Goal: Information Seeking & Learning: Learn about a topic

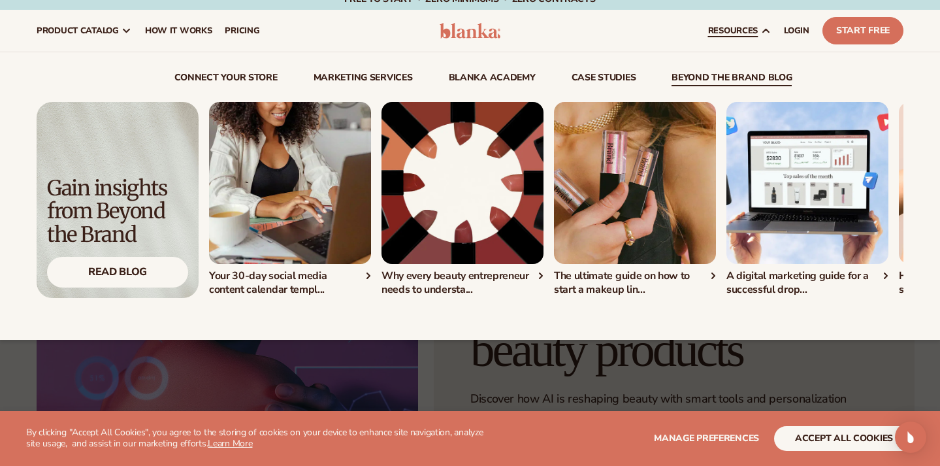
scroll to position [12, 0]
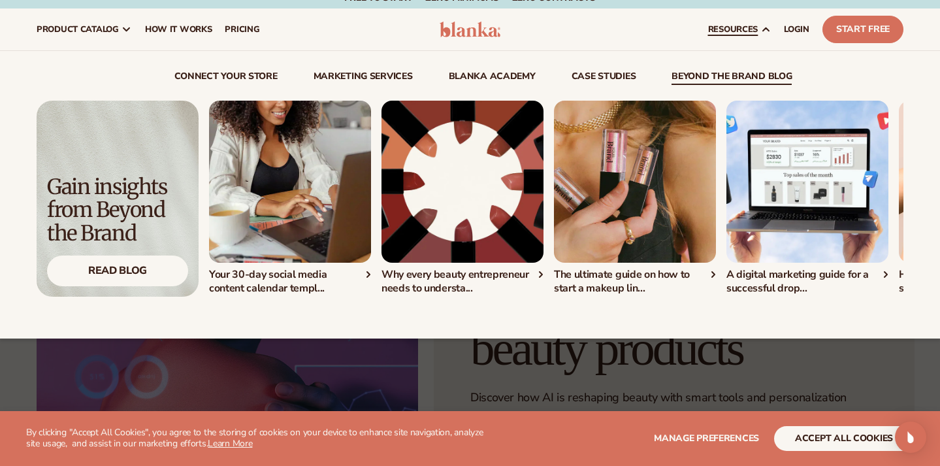
click at [754, 72] on link "beyond the brand blog" at bounding box center [732, 78] width 120 height 13
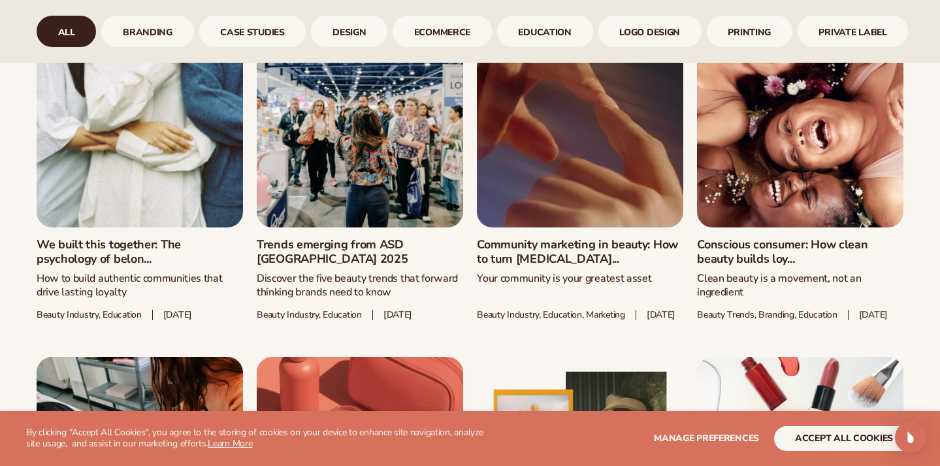
scroll to position [786, 0]
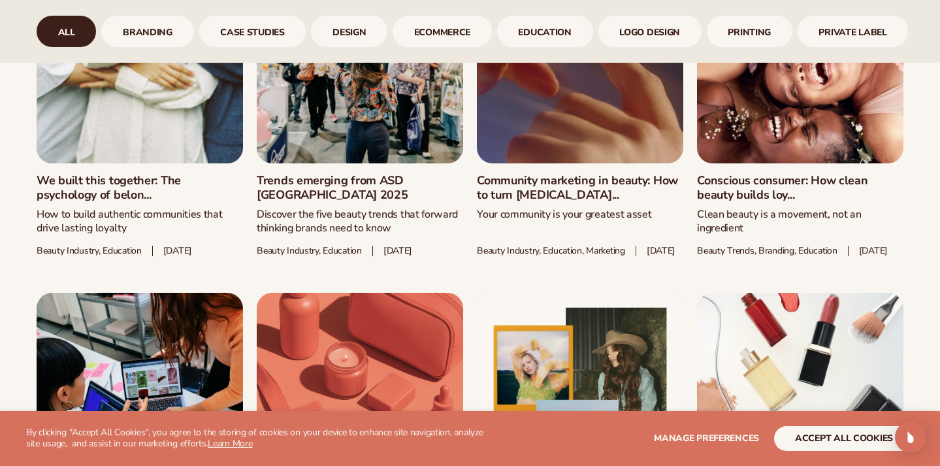
click at [114, 174] on link "We built this together: The psychology of belon..." at bounding box center [140, 188] width 207 height 28
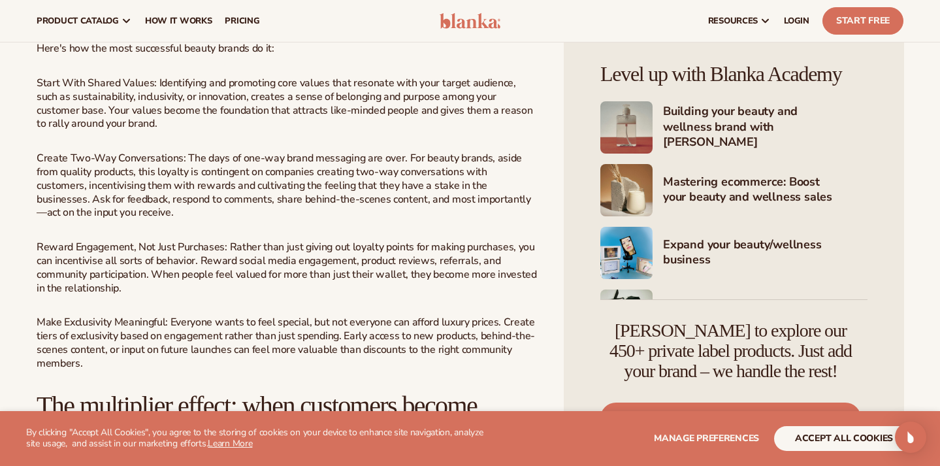
scroll to position [2014, 0]
